Goal: Check status: Check status

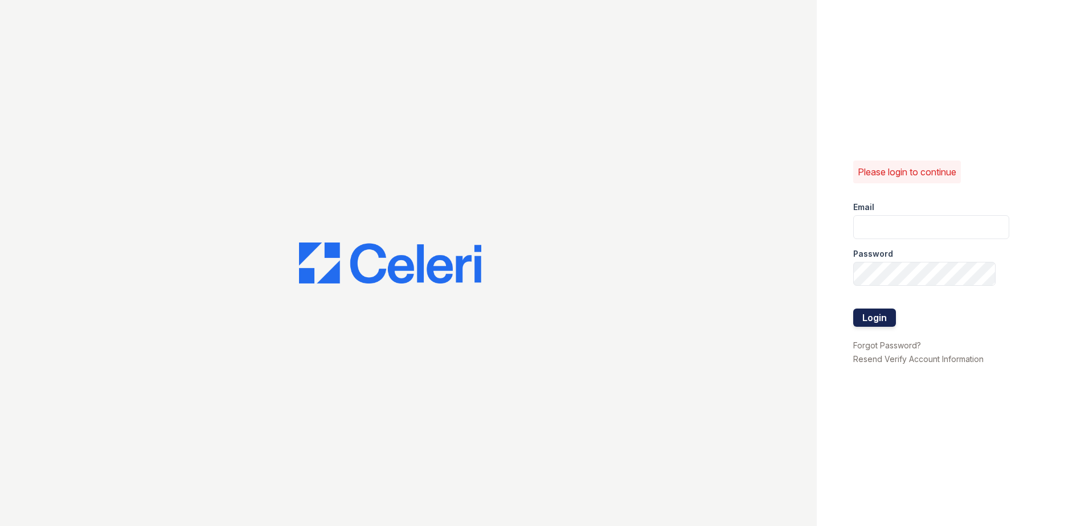
type input "[EMAIL_ADDRESS][DOMAIN_NAME]"
click at [857, 315] on button "Login" at bounding box center [874, 318] width 43 height 18
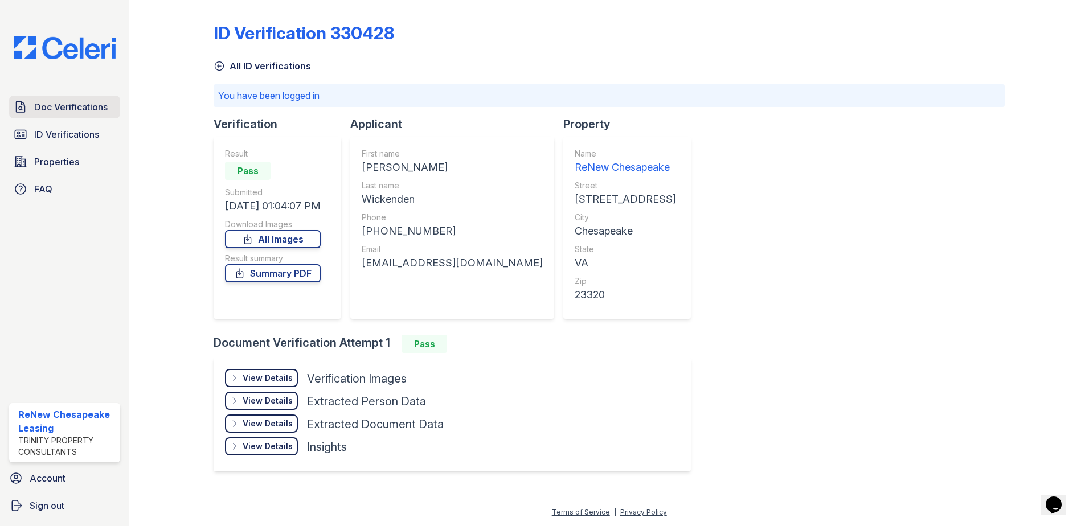
click at [59, 111] on span "Doc Verifications" at bounding box center [70, 107] width 73 height 14
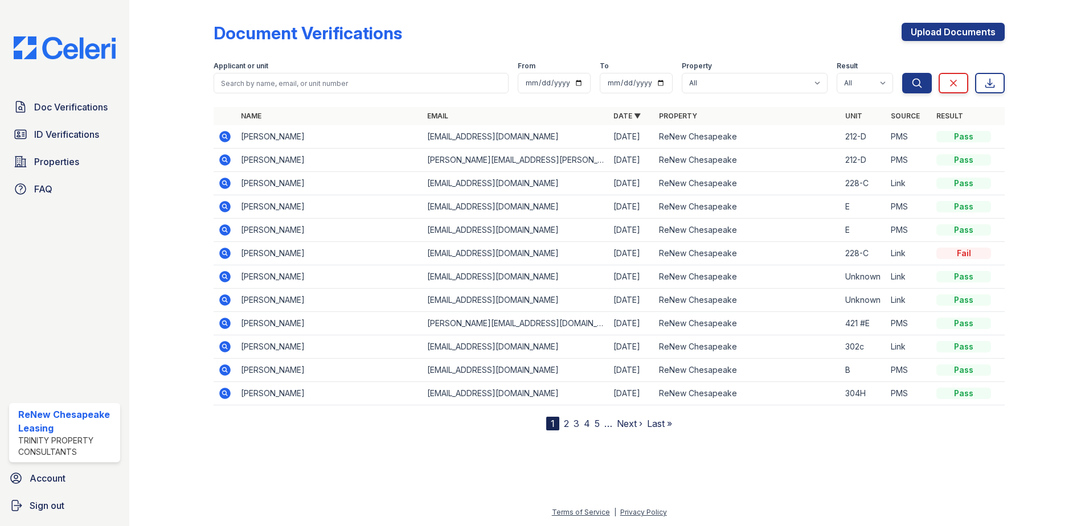
click at [565, 424] on link "2" at bounding box center [566, 423] width 5 height 11
